Goal: Information Seeking & Learning: Learn about a topic

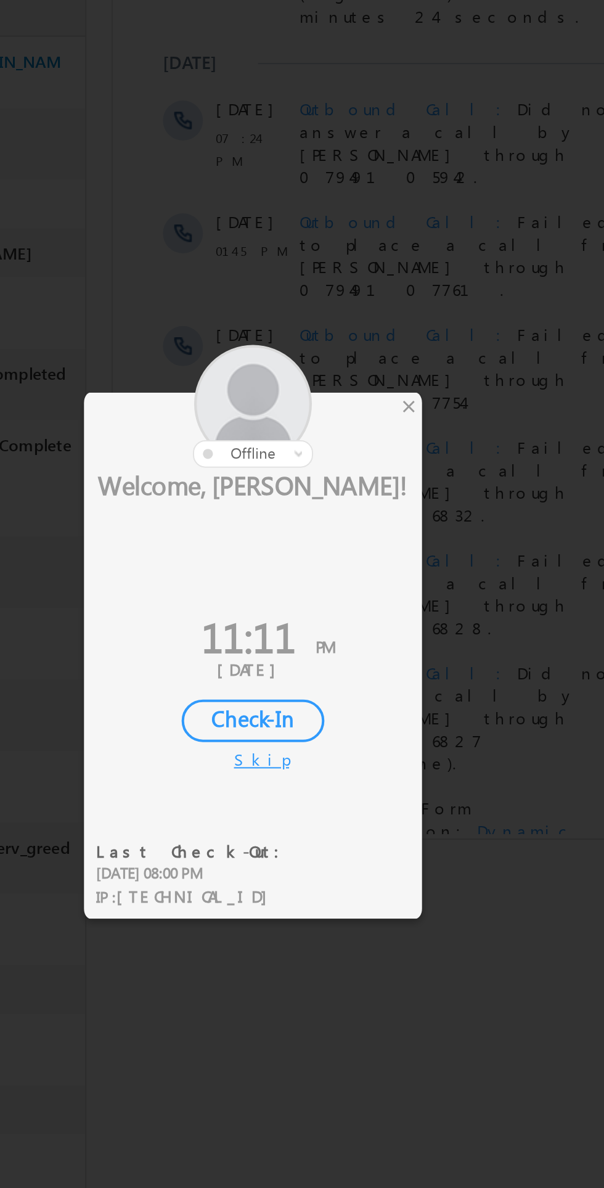
click at [359, 511] on div "×" at bounding box center [356, 506] width 13 height 14
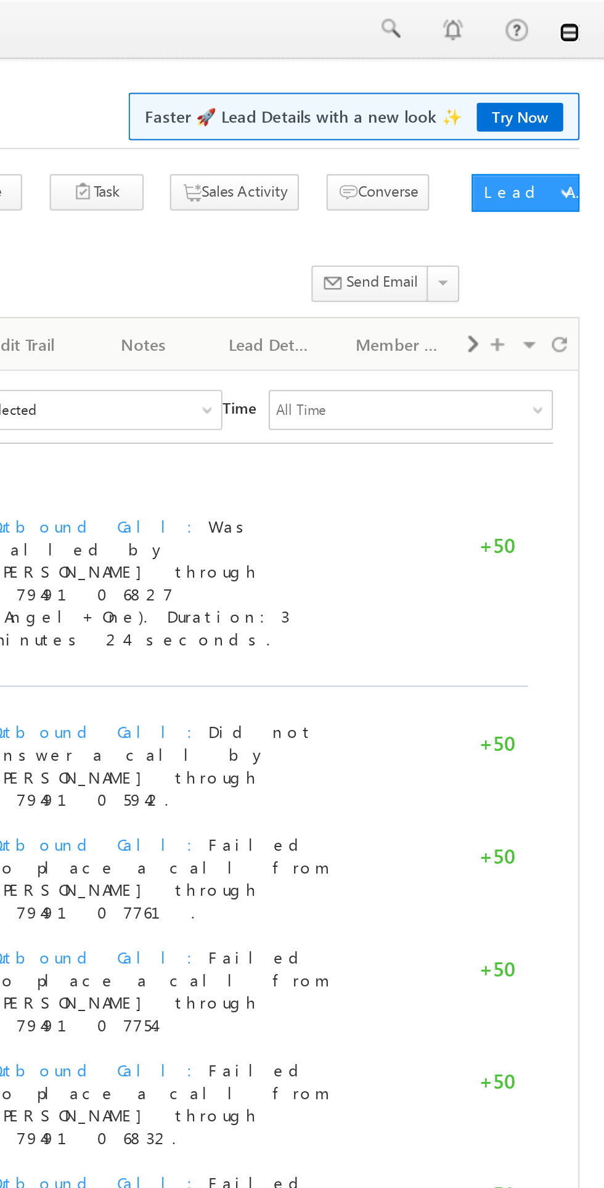
click at [589, 20] on link at bounding box center [587, 16] width 10 height 10
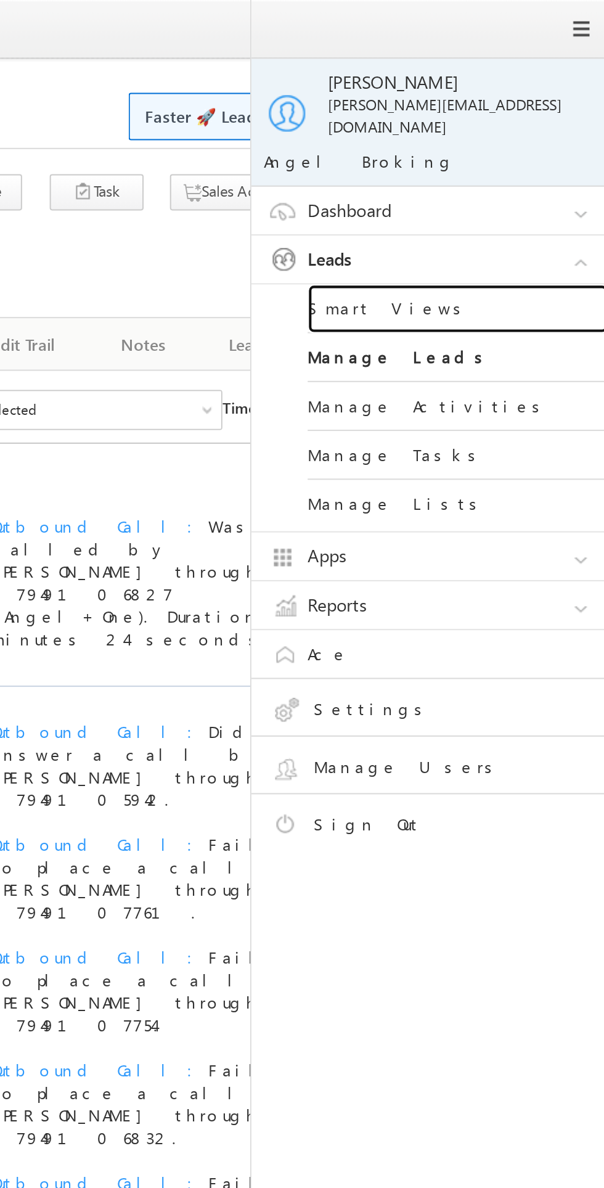
click at [506, 147] on link "Smart Views" at bounding box center [532, 152] width 148 height 24
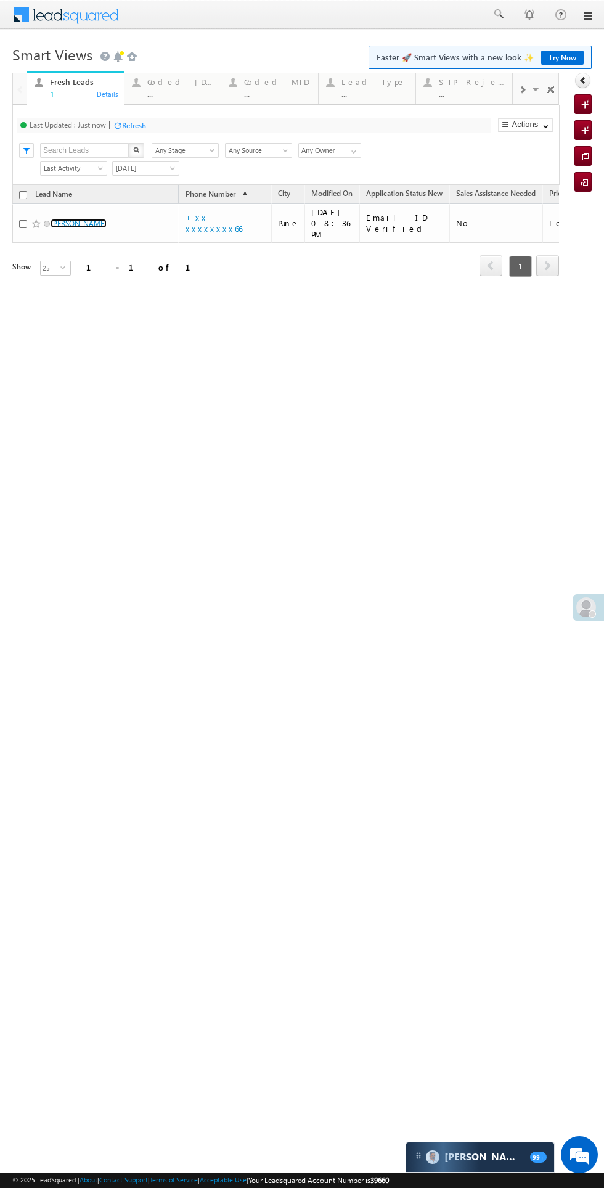
click at [88, 219] on link "[PERSON_NAME]" at bounding box center [79, 223] width 56 height 9
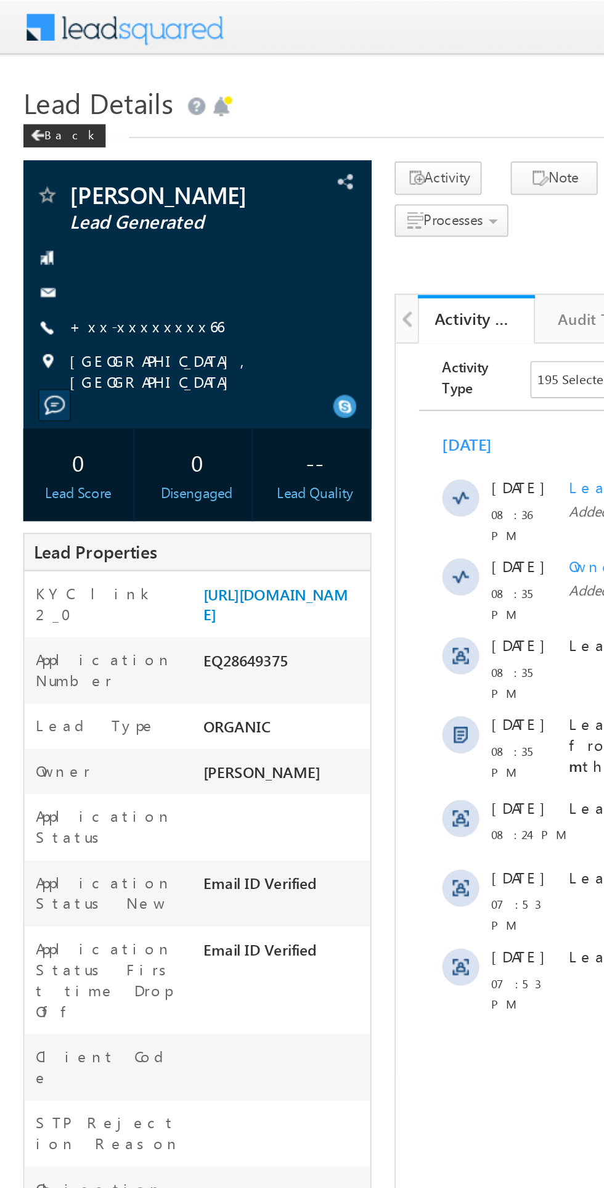
click at [76, 177] on link "+xx-xxxxxxxx66" at bounding box center [78, 173] width 82 height 10
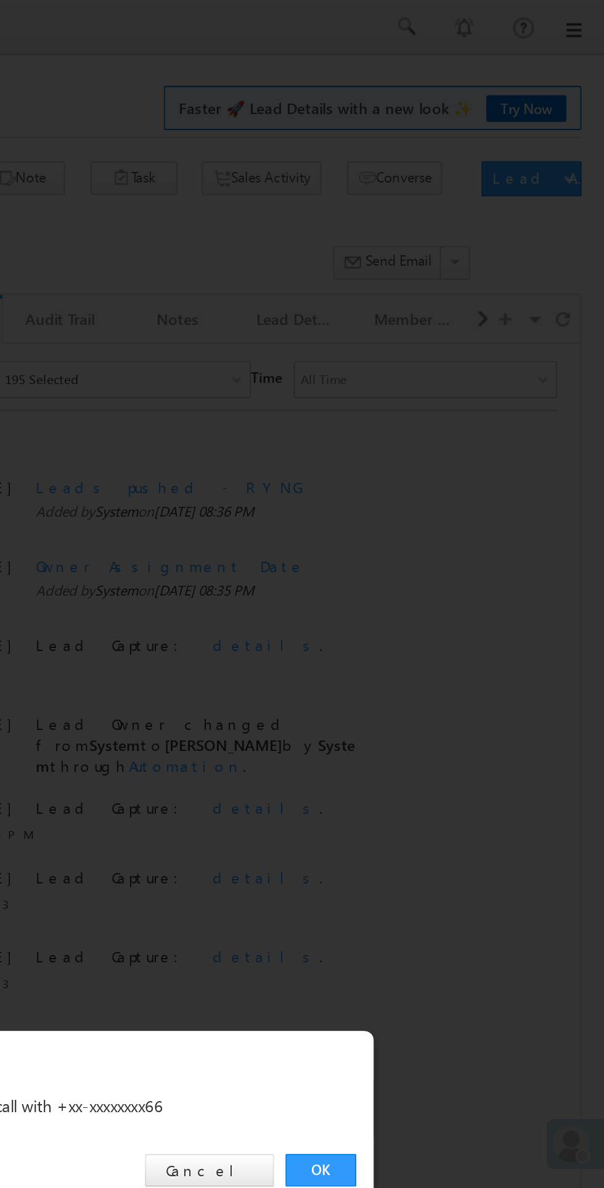
click at [447, 613] on link "OK" at bounding box center [454, 621] width 38 height 17
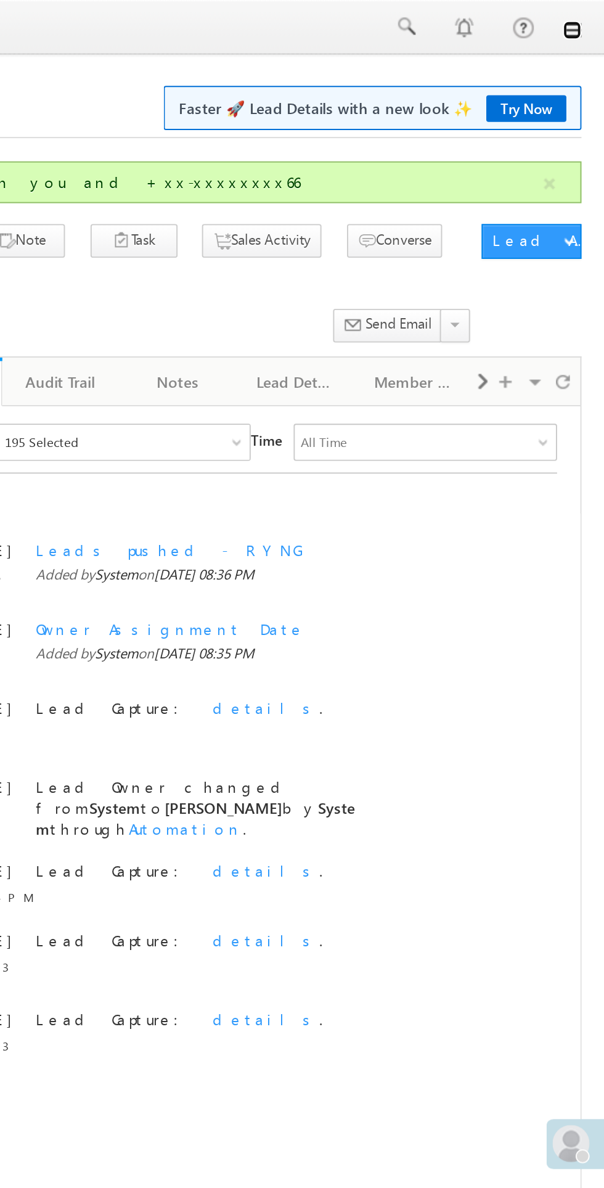
click at [586, 18] on link at bounding box center [587, 16] width 10 height 10
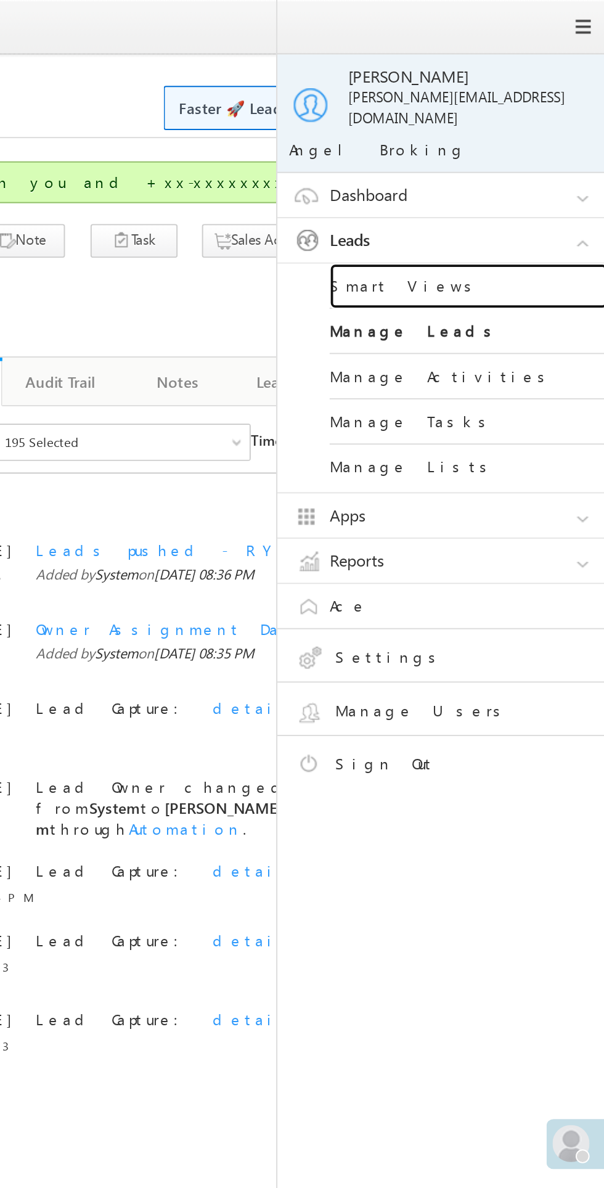
click at [510, 140] on link "Smart Views" at bounding box center [532, 152] width 148 height 24
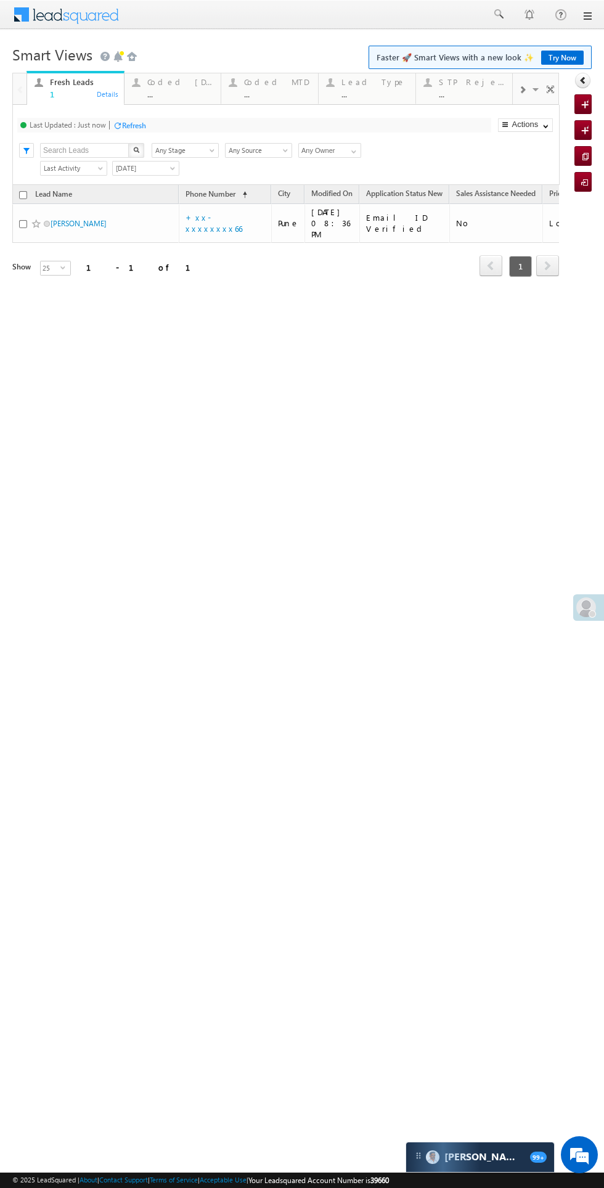
click at [168, 85] on div "Coded Today" at bounding box center [180, 82] width 67 height 10
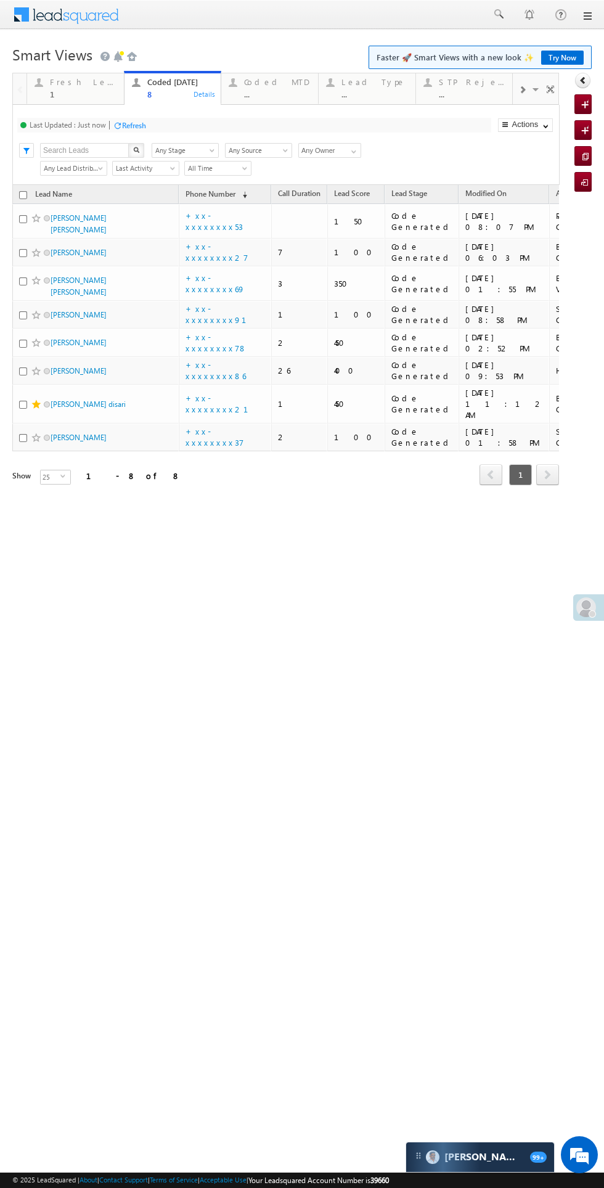
click at [274, 88] on div "Coded MTD ..." at bounding box center [277, 87] width 67 height 24
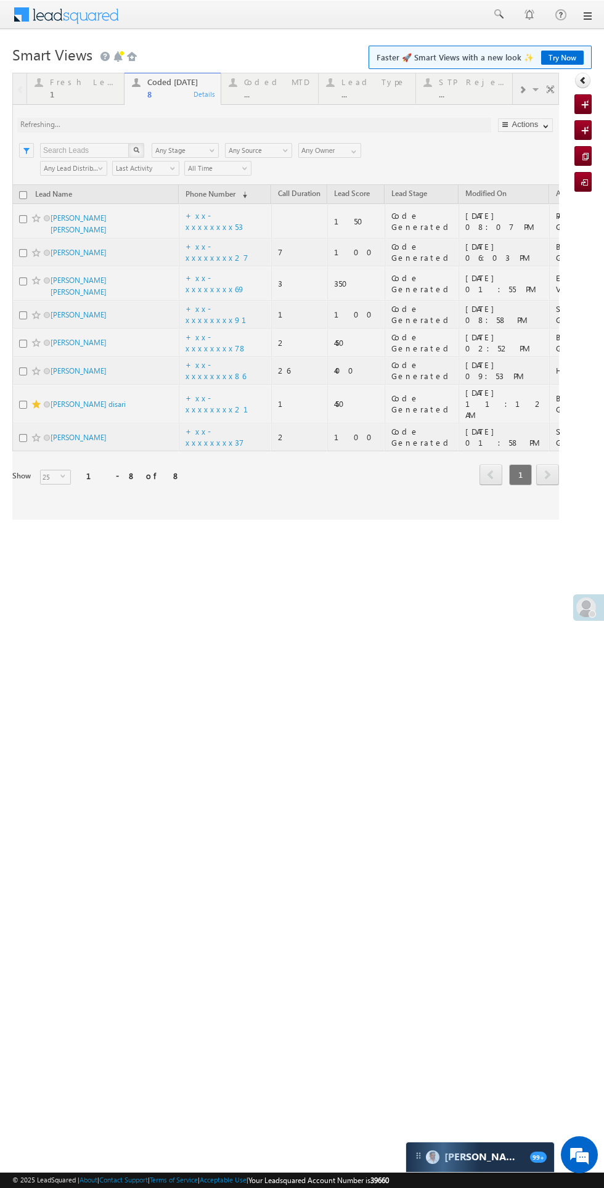
click at [274, 87] on div at bounding box center [285, 296] width 547 height 447
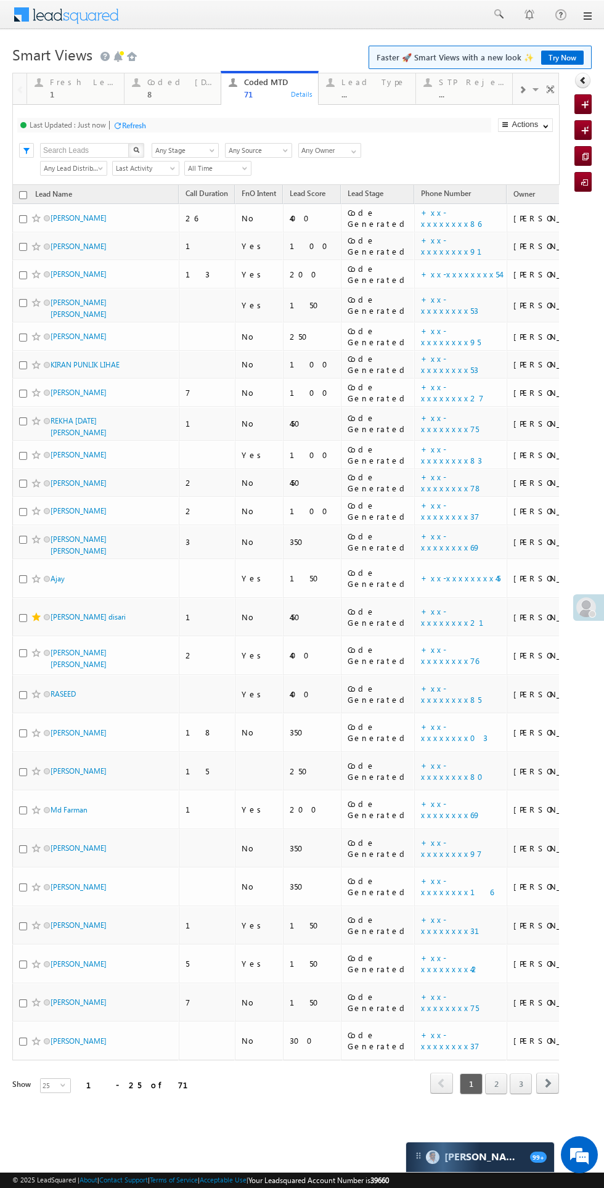
click at [189, 91] on div "8" at bounding box center [180, 93] width 67 height 9
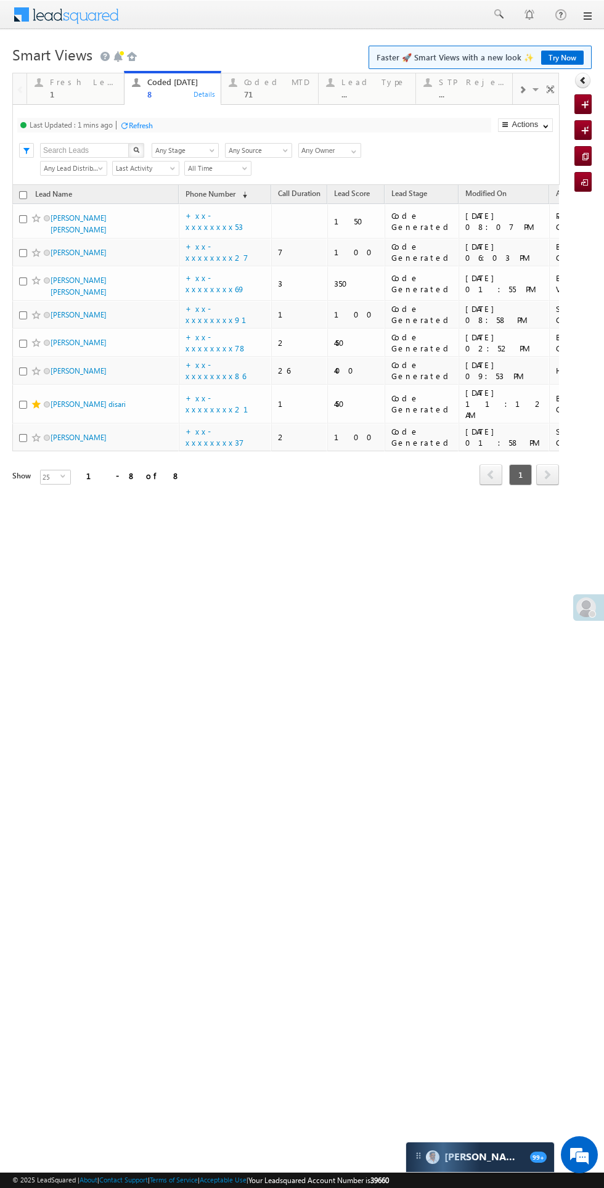
click at [149, 94] on div "8" at bounding box center [180, 93] width 67 height 9
click at [136, 150] on img "button" at bounding box center [136, 150] width 6 height 6
click at [150, 125] on div "Refresh" at bounding box center [141, 125] width 24 height 9
click at [78, 84] on div "Fresh Leads" at bounding box center [83, 82] width 67 height 10
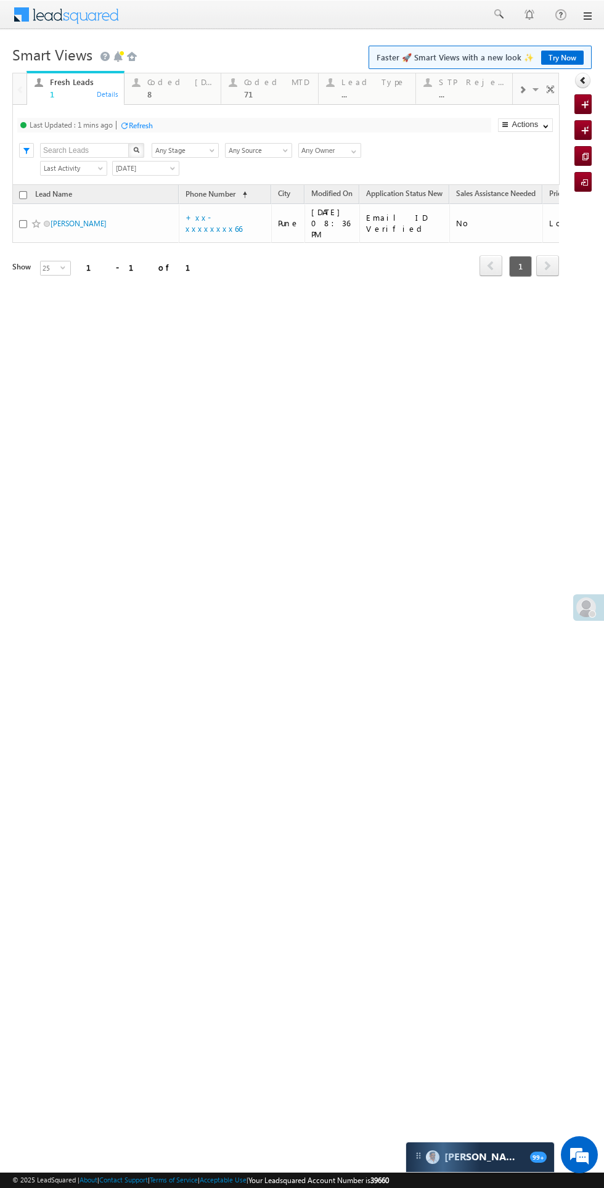
click at [141, 126] on div "Refresh" at bounding box center [141, 125] width 24 height 9
